Goal: Task Accomplishment & Management: Use online tool/utility

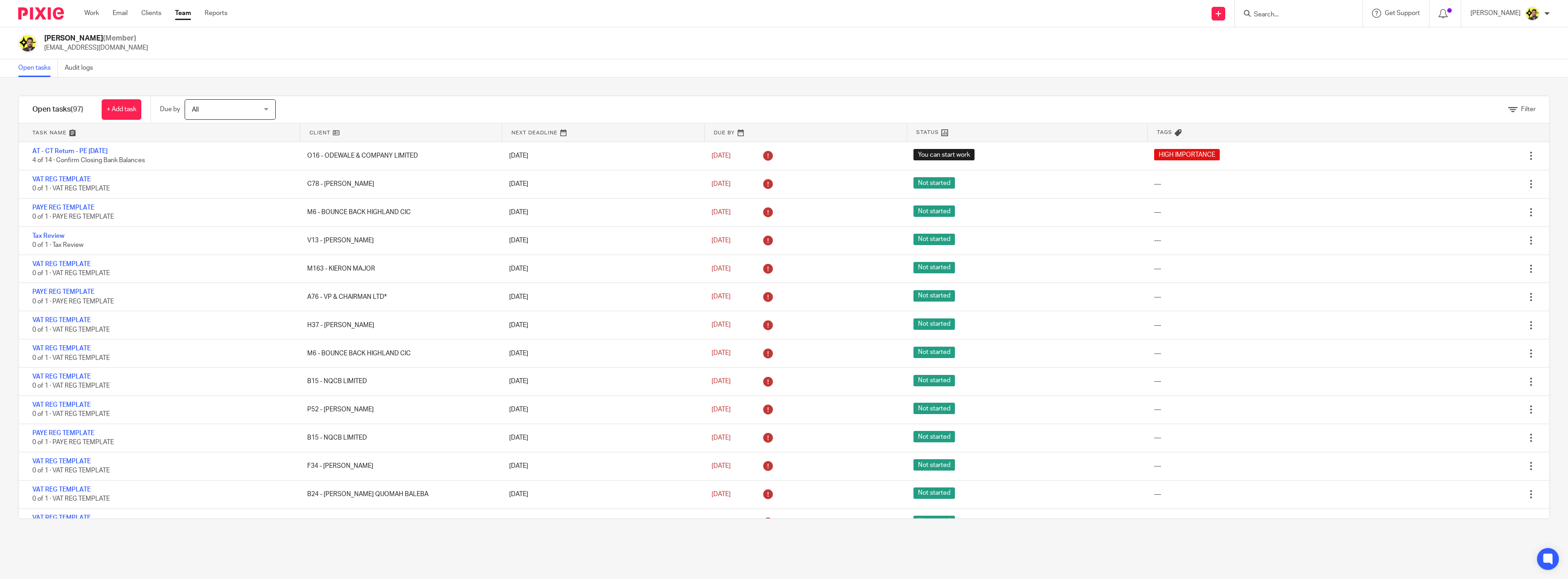
scroll to position [1993, 0]
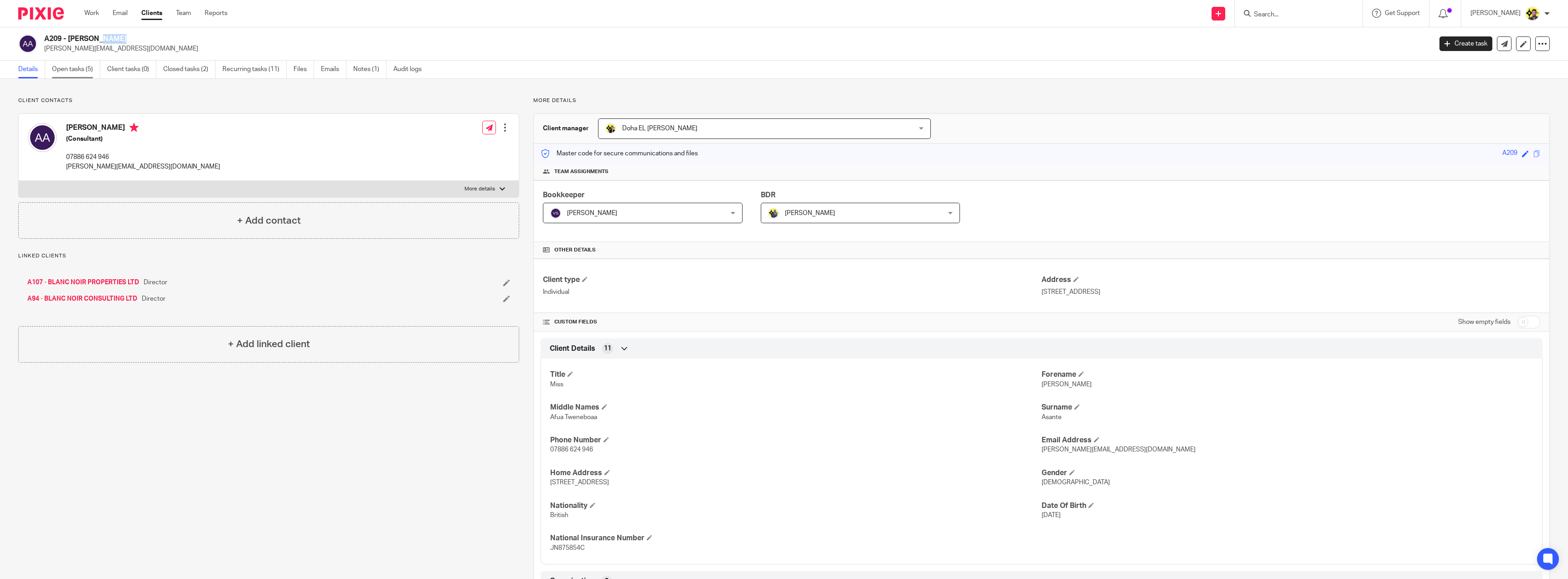
click at [84, 70] on link "Open tasks (5)" at bounding box center [76, 70] width 48 height 18
